Goal: Task Accomplishment & Management: Use online tool/utility

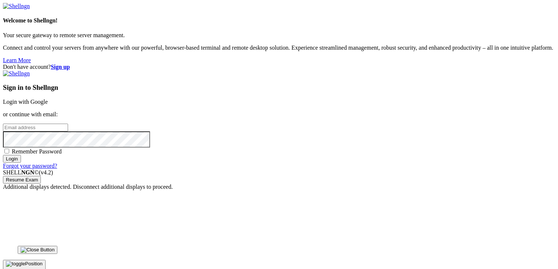
click at [48, 99] on link "Login with Google" at bounding box center [25, 102] width 45 height 6
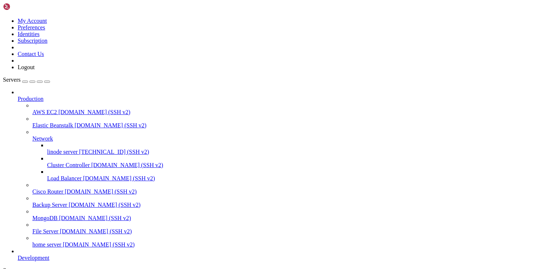
click at [54, 247] on span "home server" at bounding box center [46, 244] width 29 height 6
click at [63, 247] on span "[DOMAIN_NAME] (SSH v2)" at bounding box center [99, 244] width 72 height 6
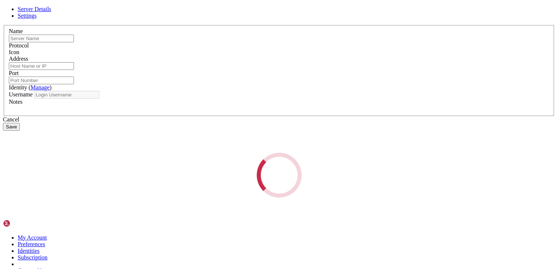
type input "home server"
type input "[DOMAIN_NAME]"
type input "22"
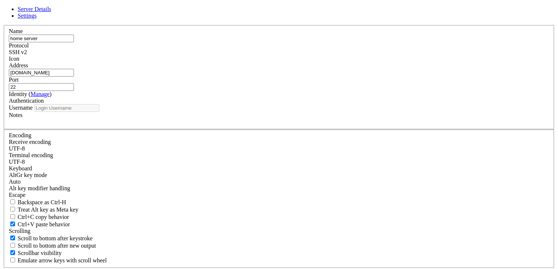
type input "administrator"
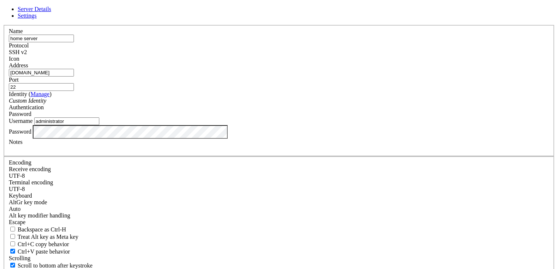
click at [74, 91] on input "22" at bounding box center [41, 87] width 65 height 8
type input "2"
type input "6"
type input "5022"
click at [74, 42] on input "home server" at bounding box center [41, 39] width 65 height 8
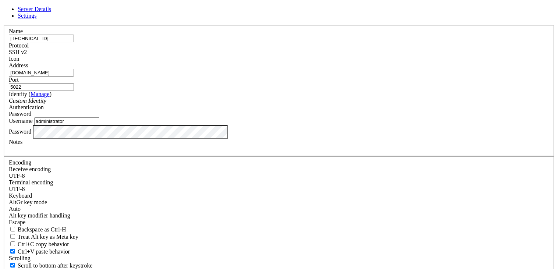
type input "[TECHNICAL_ID]"
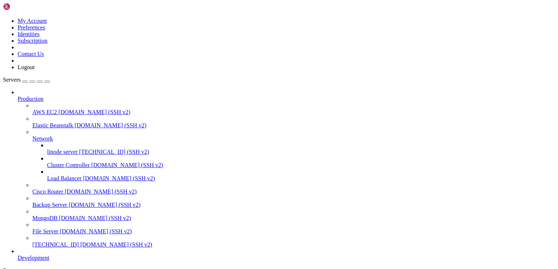
click at [50, 247] on span "[TECHNICAL_ID]" at bounding box center [55, 244] width 46 height 6
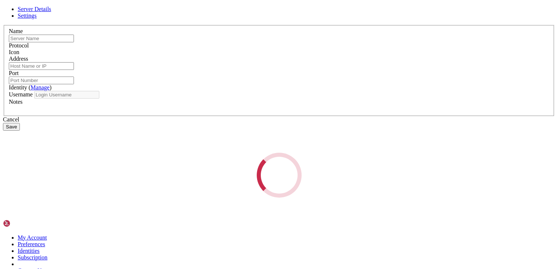
type input "[TECHNICAL_ID]"
type input "[DOMAIN_NAME]"
type input "5022"
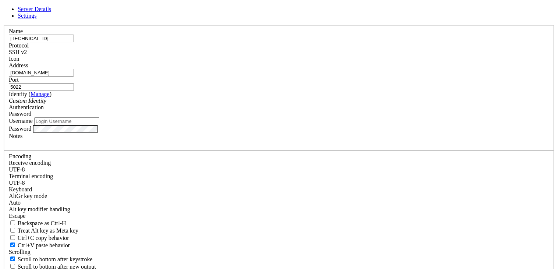
type input "administrator"
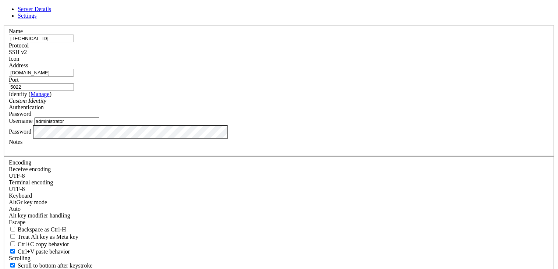
click at [74, 42] on input "[TECHNICAL_ID]" at bounding box center [41, 39] width 65 height 8
type input "home server"
click at [74, 76] on input "[DOMAIN_NAME]" at bounding box center [41, 73] width 65 height 8
type input "[TECHNICAL_ID]"
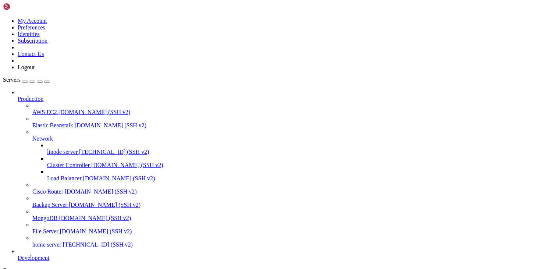
click at [63, 247] on span "[TECHNICAL_ID] (SSH v2)" at bounding box center [98, 244] width 70 height 6
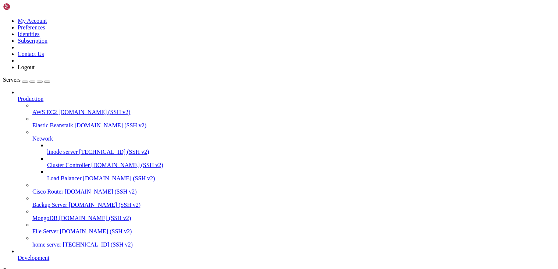
drag, startPoint x: 90, startPoint y: 520, endPoint x: 6, endPoint y: 461, distance: 103.3
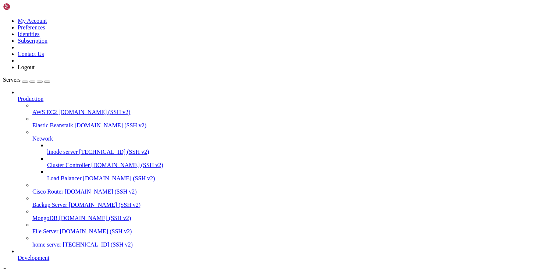
drag, startPoint x: 97, startPoint y: 628, endPoint x: 6, endPoint y: 536, distance: 130.0
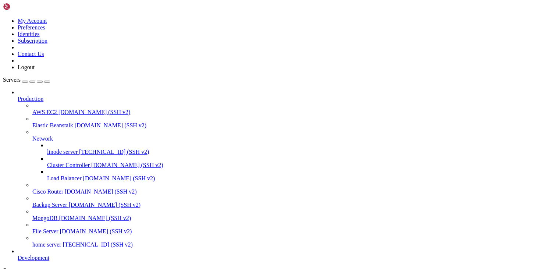
click at [79, 149] on span "[TECHNICAL_ID] (SSH v2)" at bounding box center [114, 152] width 70 height 6
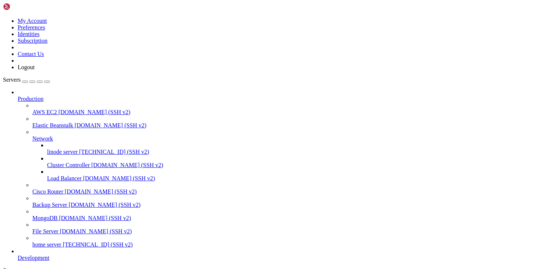
scroll to position [79, 0]
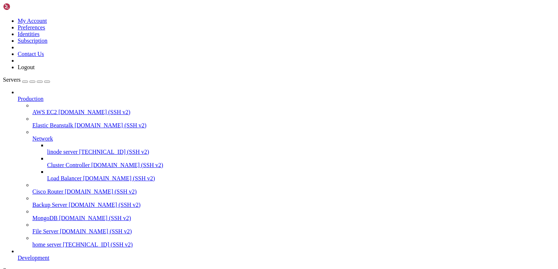
scroll to position [635, 0]
drag, startPoint x: 98, startPoint y: 503, endPoint x: 70, endPoint y: 481, distance: 35.3
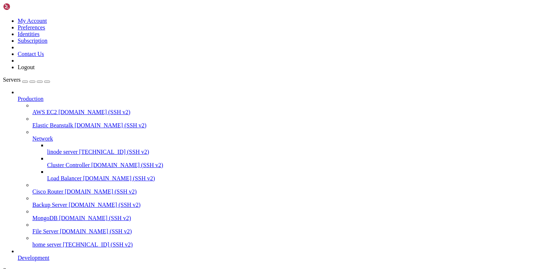
click at [51, 241] on span "home server" at bounding box center [46, 244] width 29 height 6
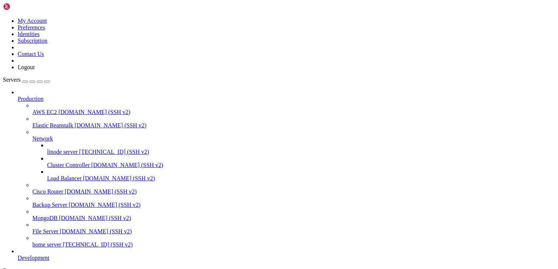
scroll to position [887, 0]
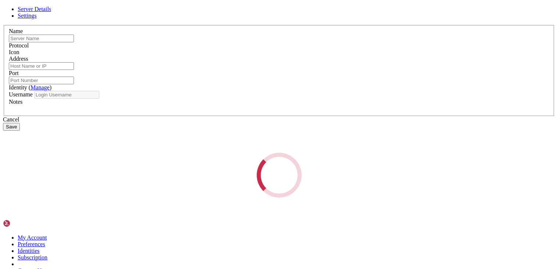
type input "home server"
type input "[TECHNICAL_ID]"
type input "5022"
type input "administrator"
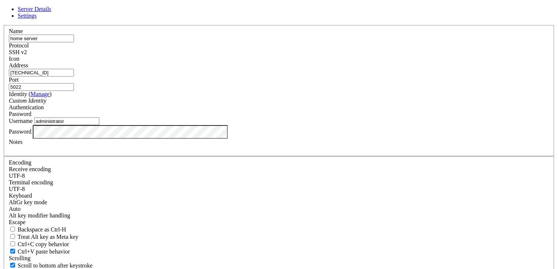
click at [74, 76] on input "[TECHNICAL_ID]" at bounding box center [41, 73] width 65 height 8
type input "4"
type input "p"
type input "[DOMAIN_NAME]"
click at [74, 91] on input "5022" at bounding box center [41, 87] width 65 height 8
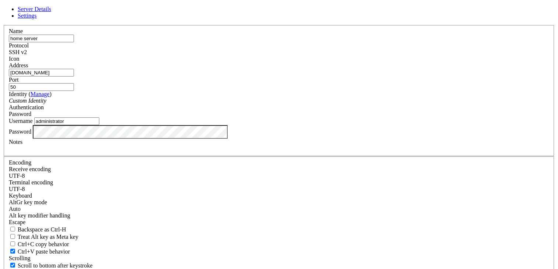
type input "5"
type input "22"
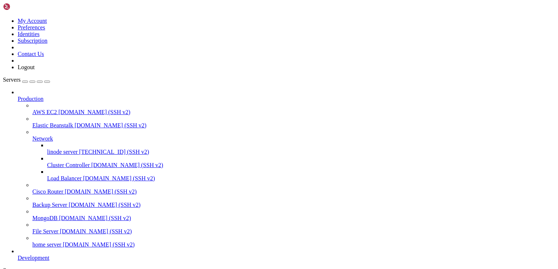
click at [63, 241] on span "[DOMAIN_NAME] (SSH v2)" at bounding box center [99, 244] width 72 height 6
click at [47, 149] on span "linode server" at bounding box center [62, 152] width 31 height 6
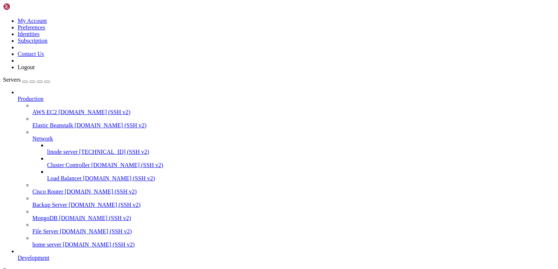
click at [47, 149] on span "linode server" at bounding box center [62, 152] width 31 height 6
